Goal: Find specific page/section: Find specific page/section

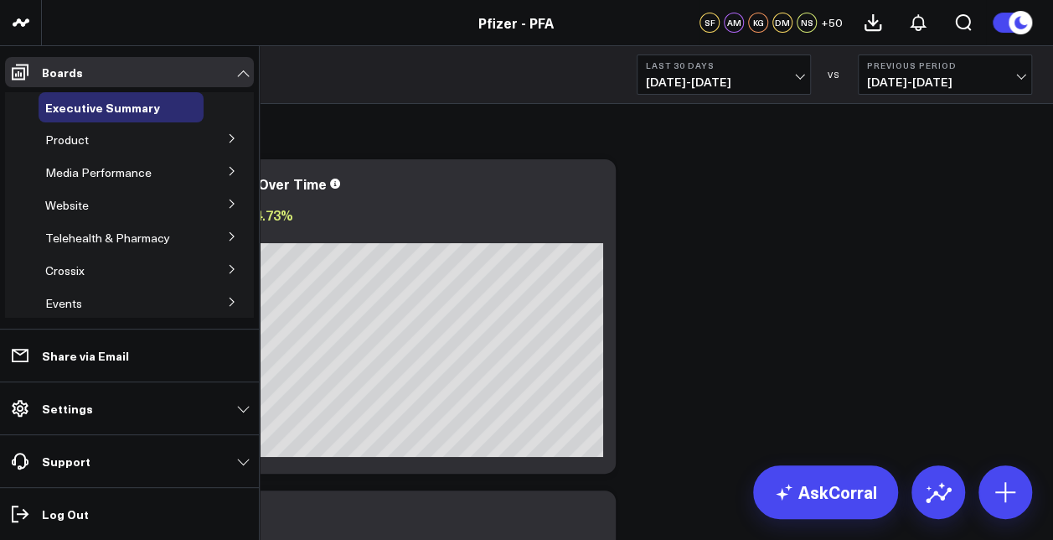
click at [218, 198] on button at bounding box center [232, 202] width 44 height 25
click at [228, 134] on icon at bounding box center [232, 138] width 10 height 10
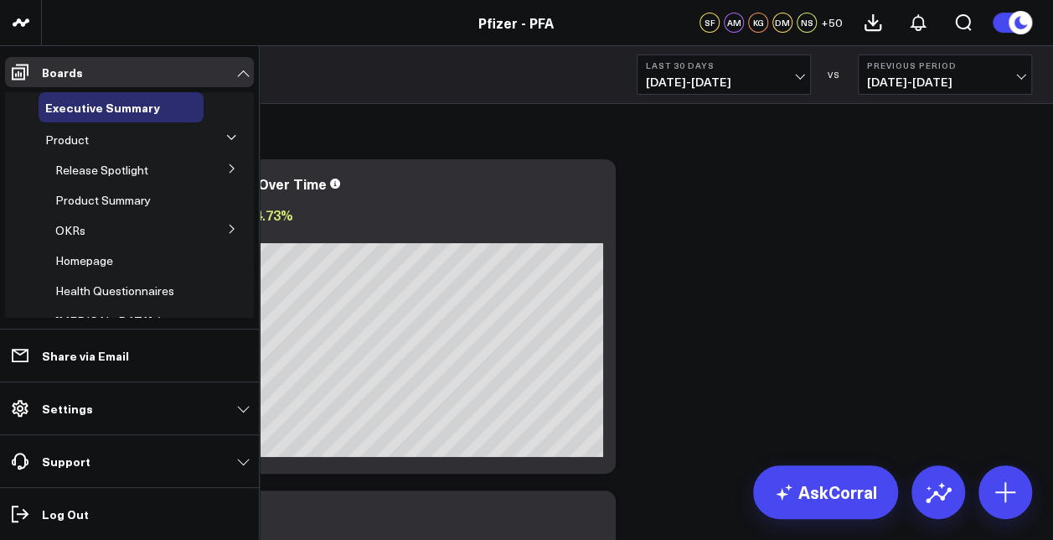
click at [227, 169] on icon at bounding box center [232, 168] width 10 height 10
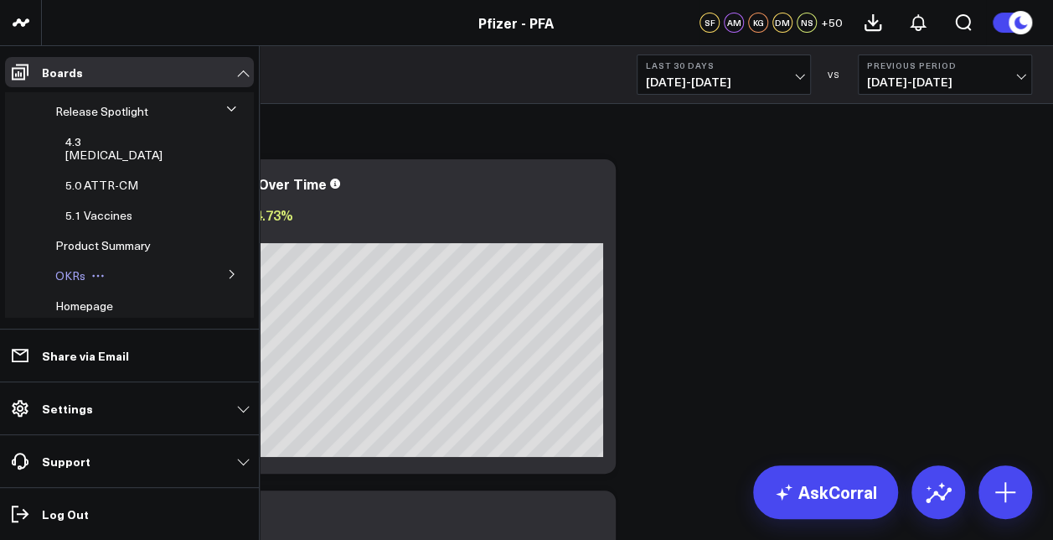
scroll to position [84, 0]
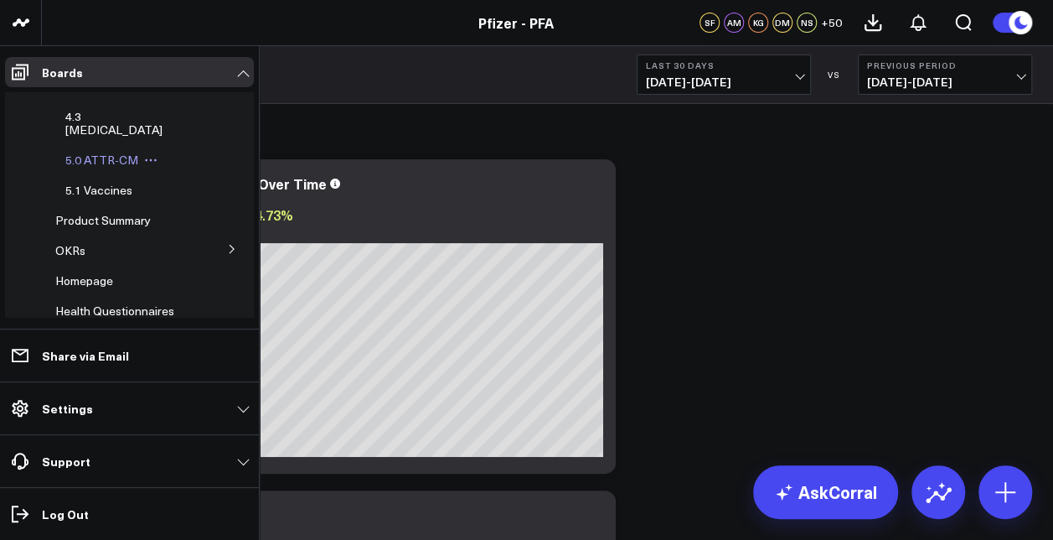
click at [106, 153] on span "5.0 ATTR-CM" at bounding box center [101, 160] width 73 height 16
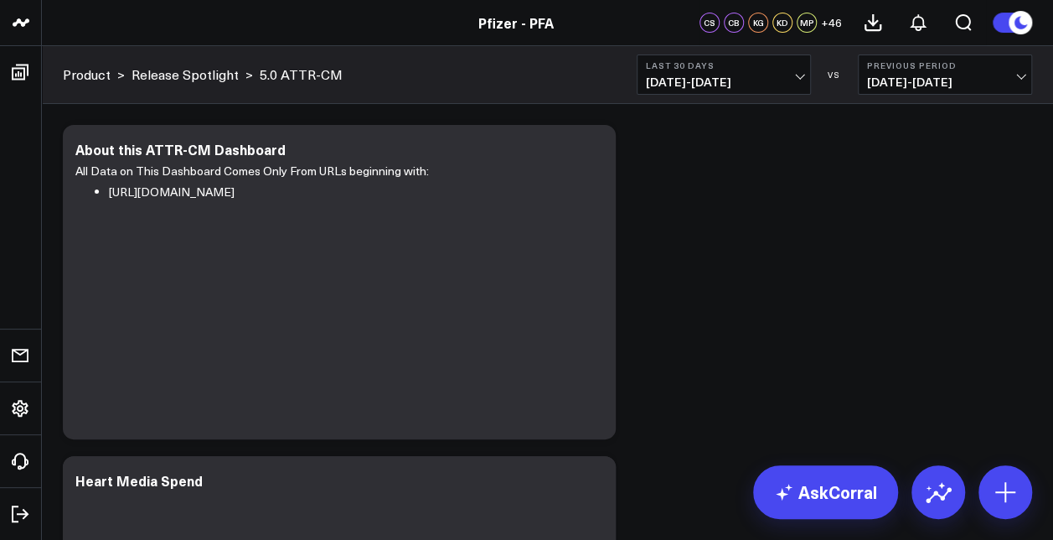
click at [1009, 85] on span "[DATE] - [DATE]" at bounding box center [945, 81] width 156 height 13
click at [939, 201] on link "No Comparison" at bounding box center [945, 209] width 173 height 32
click at [758, 64] on b "Last 30 Days" at bounding box center [724, 65] width 156 height 10
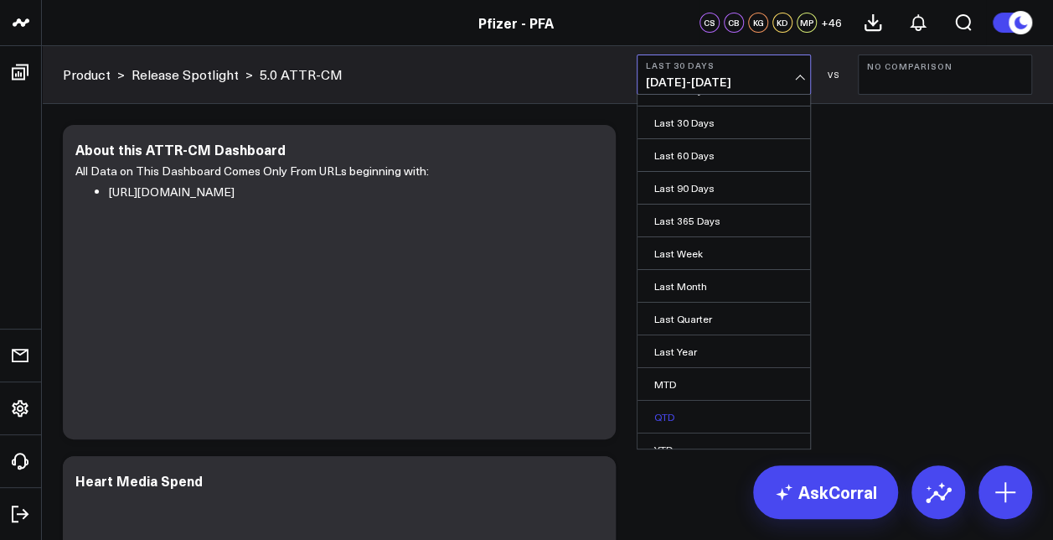
scroll to position [99, 0]
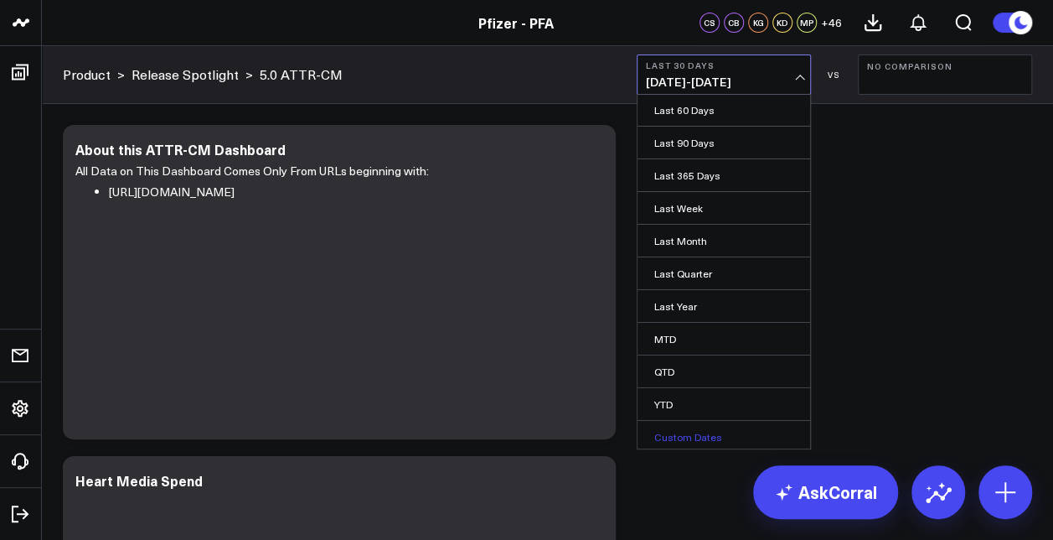
click at [689, 427] on link "Custom Dates" at bounding box center [724, 437] width 173 height 32
select select "8"
select select "2025"
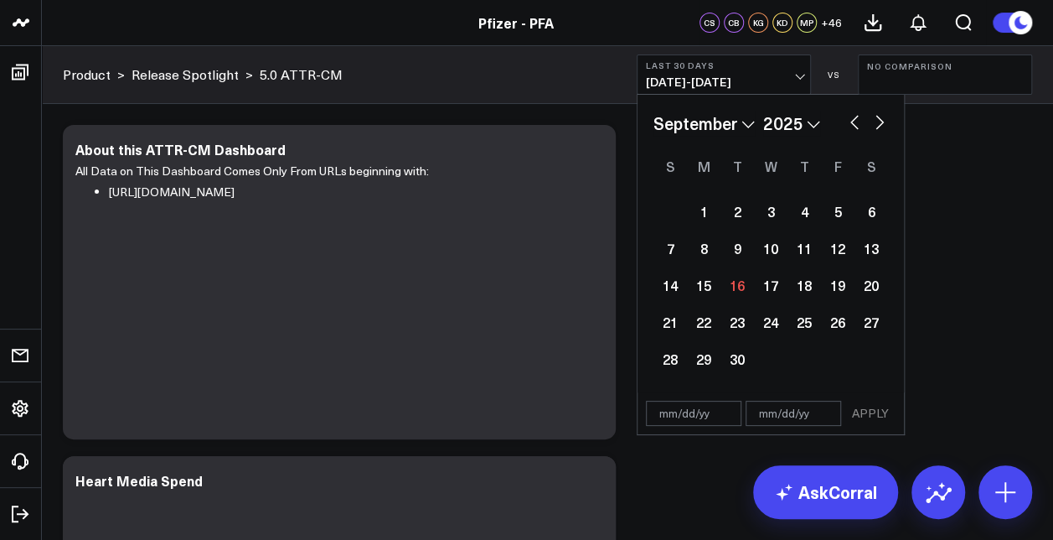
click at [708, 133] on select "January February March April May June July August September October November De…" at bounding box center [704, 123] width 101 height 25
select select "6"
select select "2025"
click at [801, 326] on div "24" at bounding box center [805, 322] width 34 height 34
type input "[DATE]"
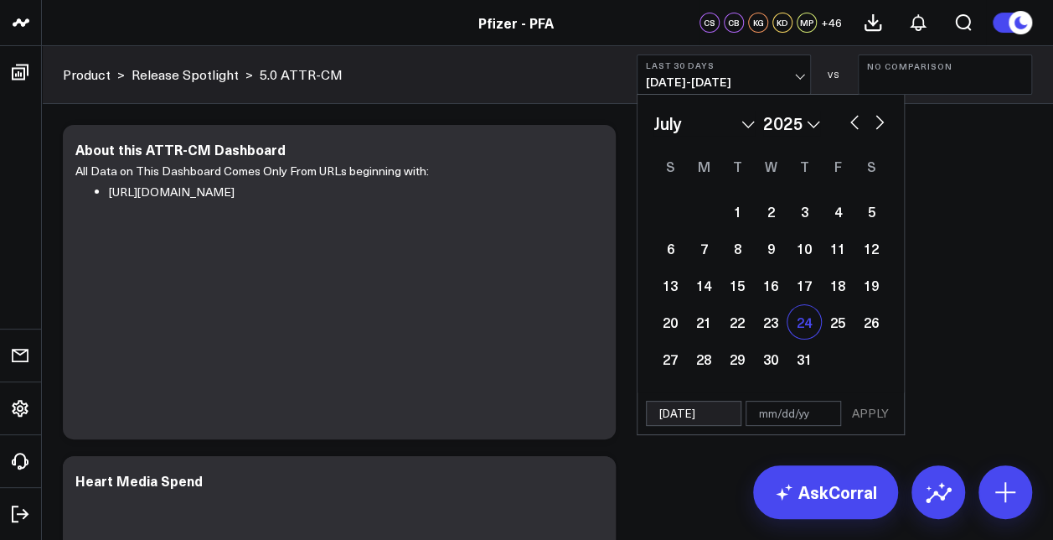
select select "6"
select select "2025"
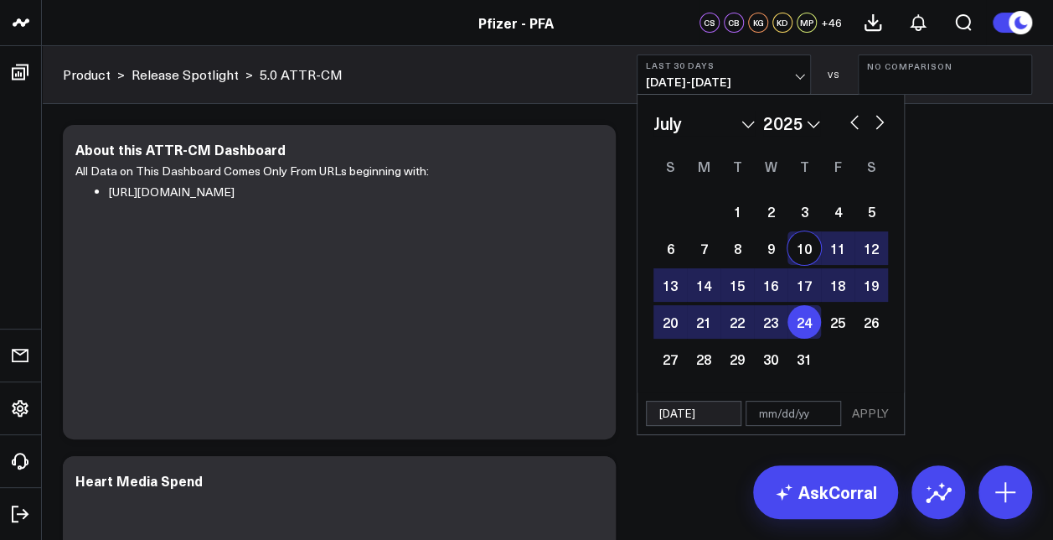
click at [874, 116] on button "button" at bounding box center [879, 121] width 17 height 20
select select "7"
select select "2025"
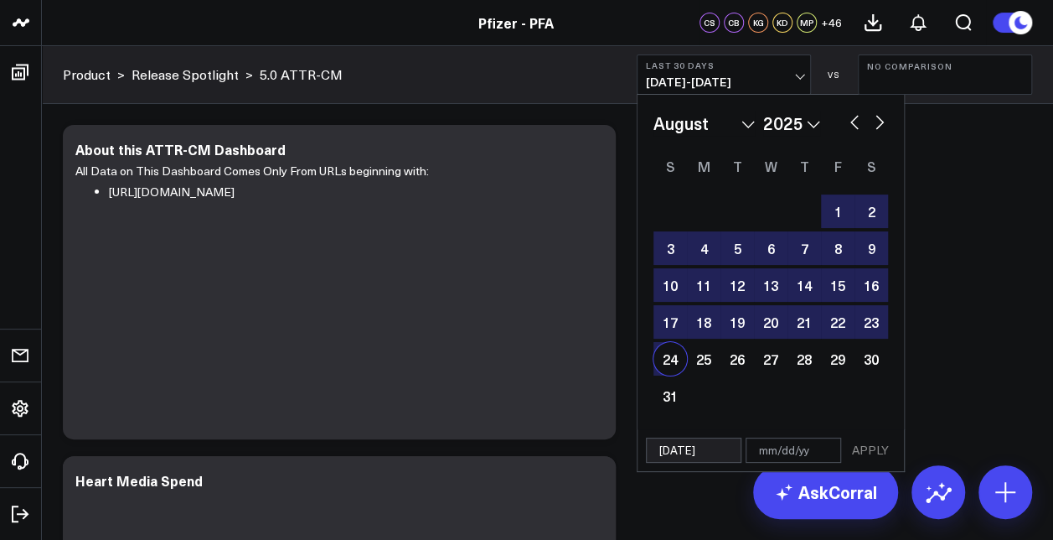
click at [671, 363] on div "24" at bounding box center [671, 359] width 34 height 34
type input "[DATE]"
select select "7"
select select "2025"
click at [871, 437] on button "APPLY" at bounding box center [871, 449] width 50 height 25
